Goal: Task Accomplishment & Management: Use online tool/utility

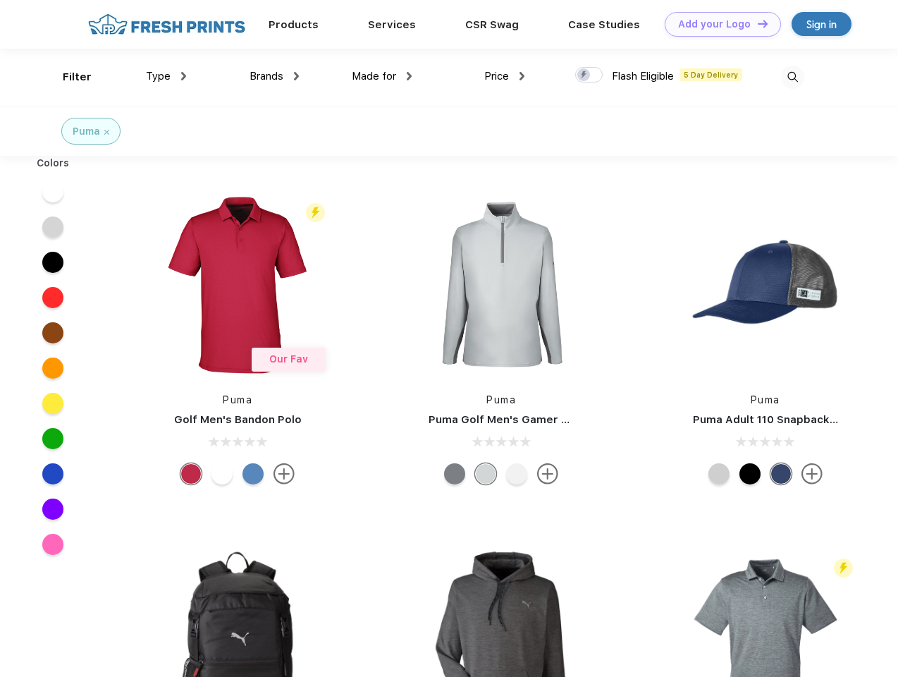
scroll to position [1, 0]
click at [718, 24] on link "Add your Logo Design Tool" at bounding box center [723, 24] width 116 height 25
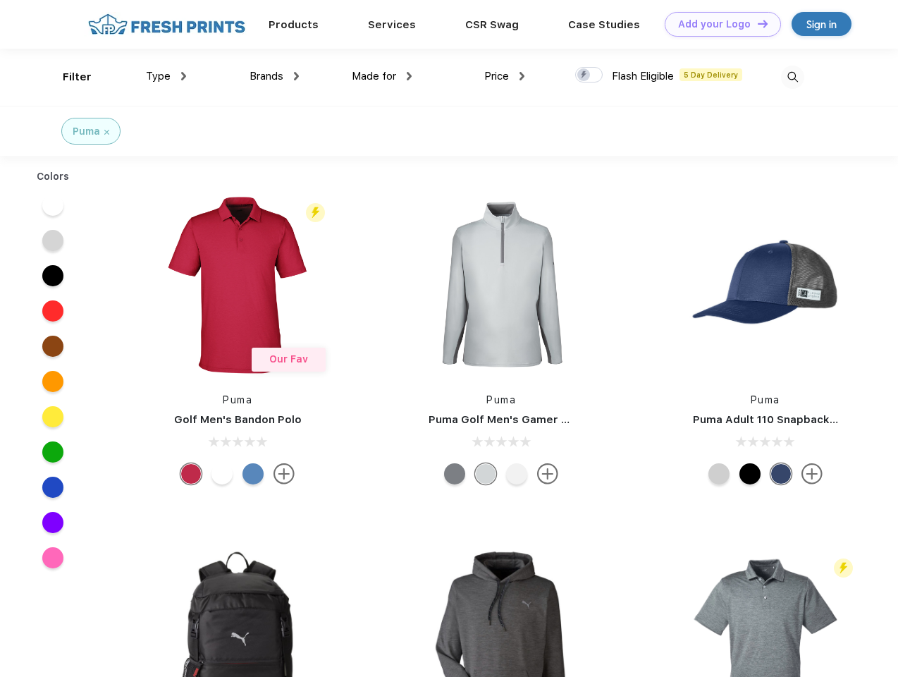
click at [0, 0] on div "Design Tool" at bounding box center [0, 0] width 0 height 0
click at [757, 23] on link "Add your Logo Design Tool" at bounding box center [723, 24] width 116 height 25
click at [68, 77] on div "Filter" at bounding box center [77, 77] width 29 height 16
click at [166, 76] on span "Type" at bounding box center [158, 76] width 25 height 13
click at [274, 76] on span "Brands" at bounding box center [267, 76] width 34 height 13
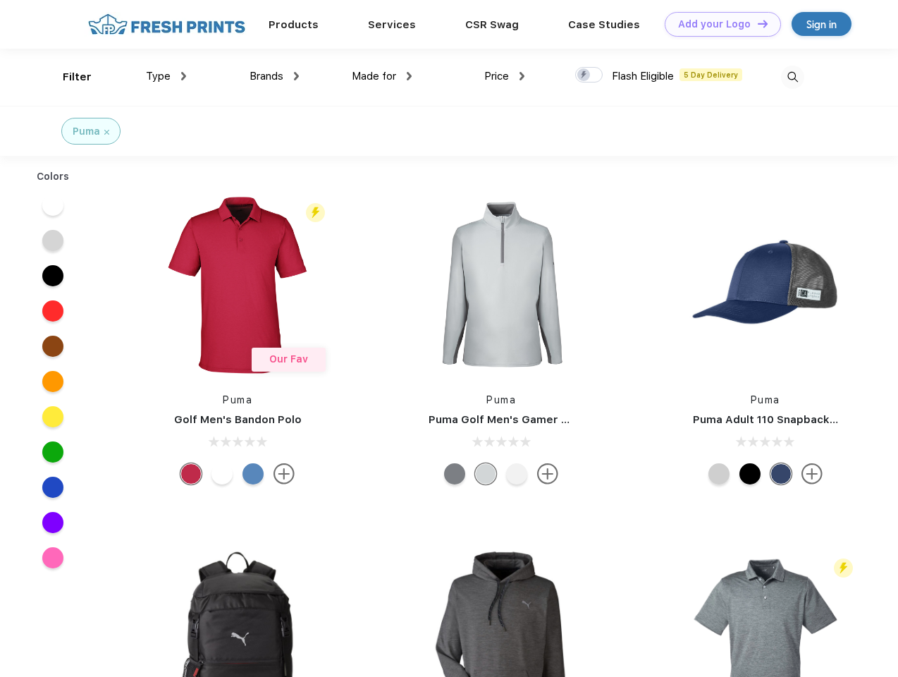
click at [382, 76] on span "Made for" at bounding box center [374, 76] width 44 height 13
click at [505, 76] on span "Price" at bounding box center [496, 76] width 25 height 13
click at [590, 75] on div at bounding box center [589, 75] width 28 height 16
click at [585, 75] on input "checkbox" at bounding box center [579, 70] width 9 height 9
click at [793, 77] on img at bounding box center [792, 77] width 23 height 23
